Goal: Task Accomplishment & Management: Manage account settings

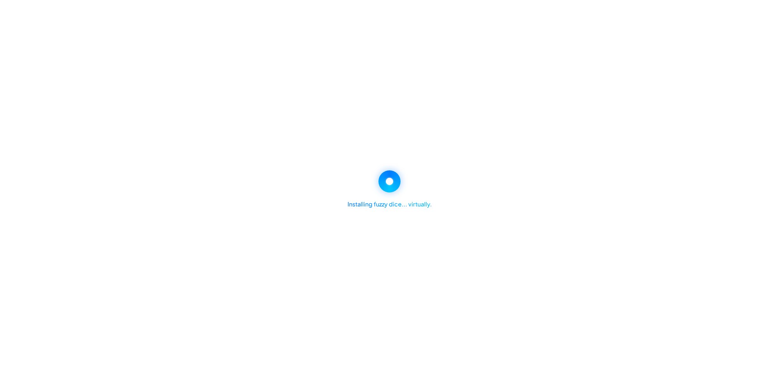
select select "********"
